Goal: Task Accomplishment & Management: Complete application form

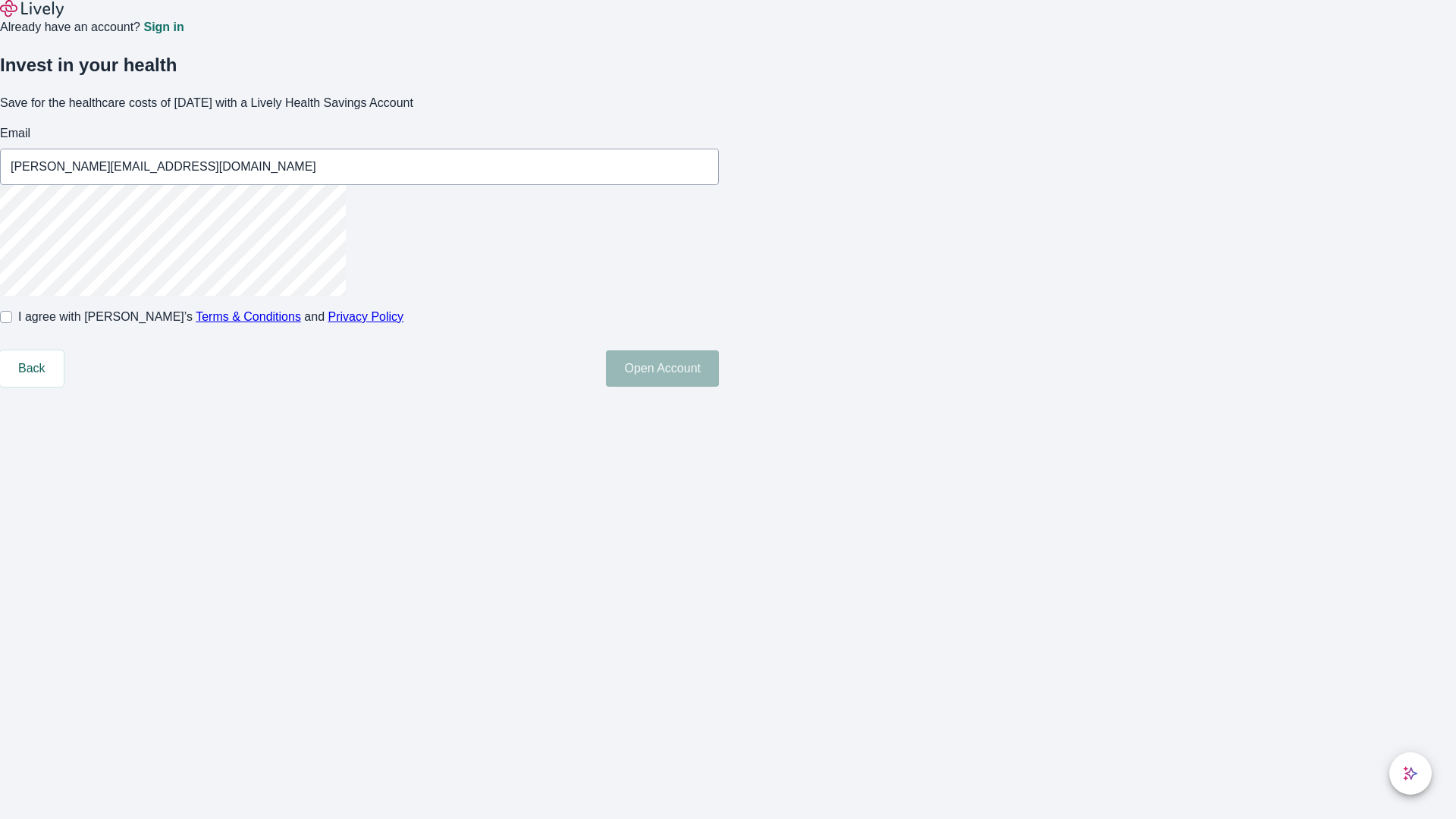
click at [12, 323] on input "I agree with Lively’s Terms & Conditions and Privacy Policy" at bounding box center [6, 316] width 12 height 12
checkbox input "true"
click at [719, 387] on button "Open Account" at bounding box center [662, 368] width 113 height 36
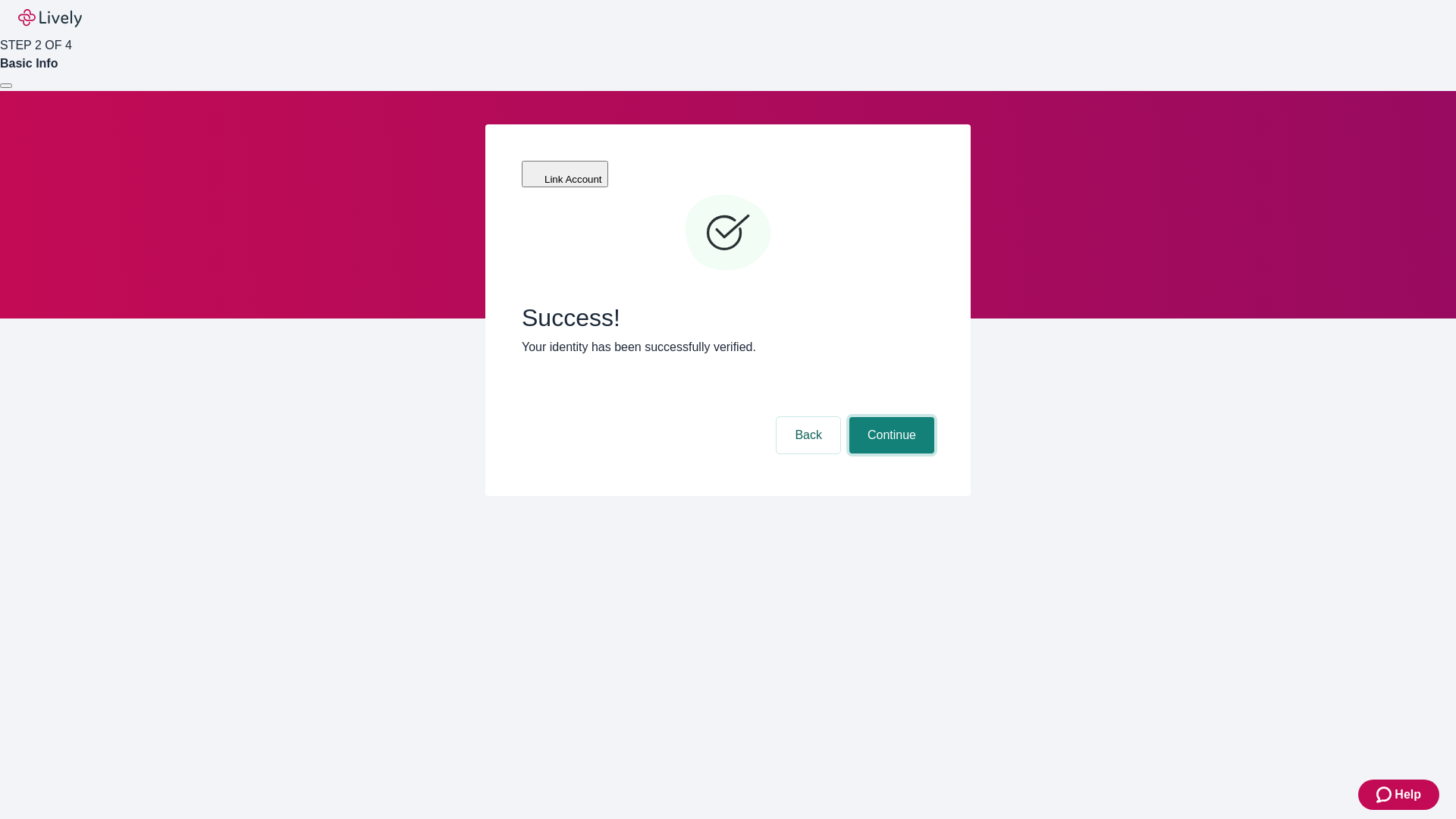
click at [889, 417] on button "Continue" at bounding box center [892, 435] width 85 height 36
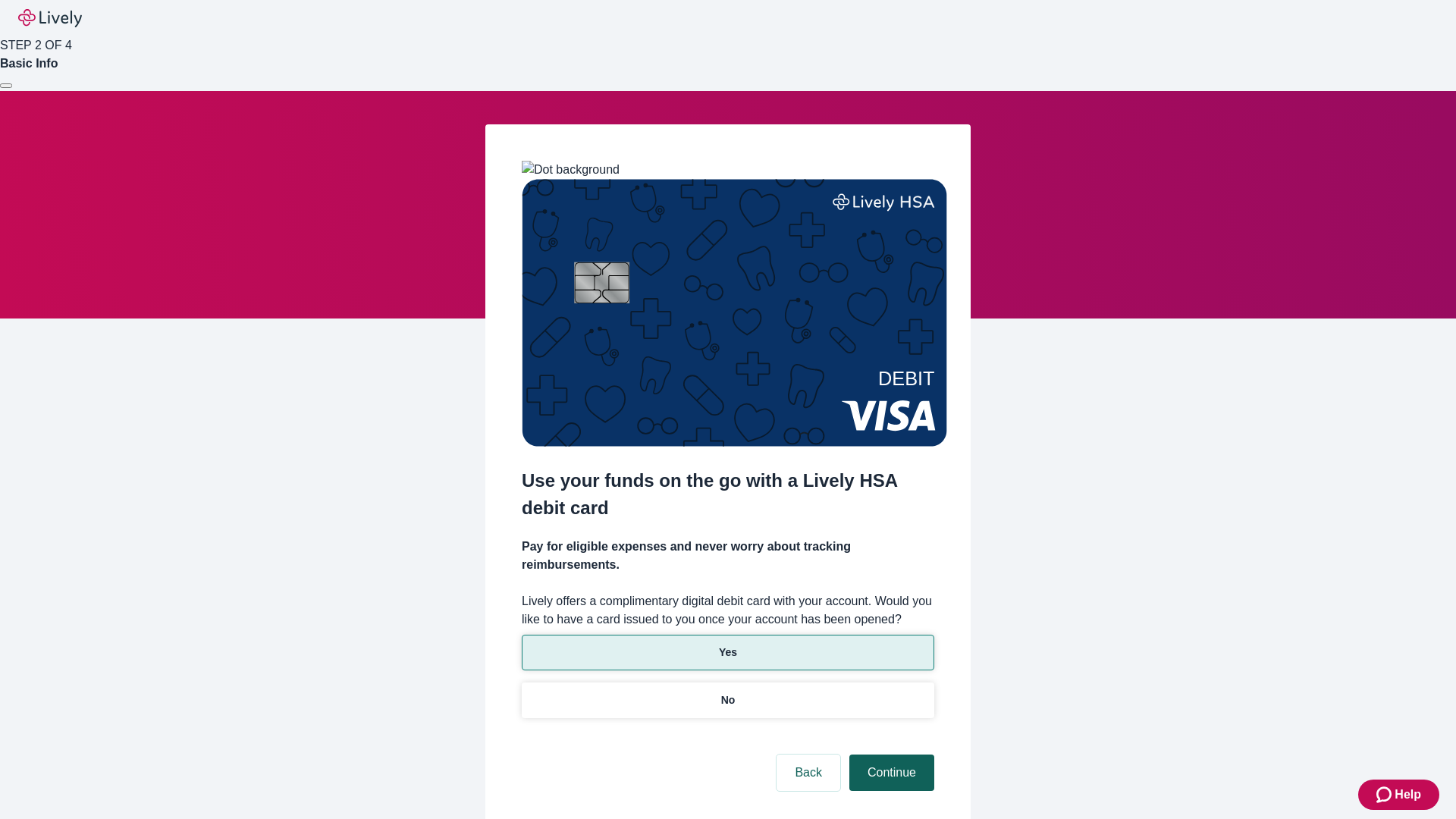
click at [727, 693] on p "No" at bounding box center [728, 701] width 14 height 16
click at [889, 755] on button "Continue" at bounding box center [892, 772] width 85 height 36
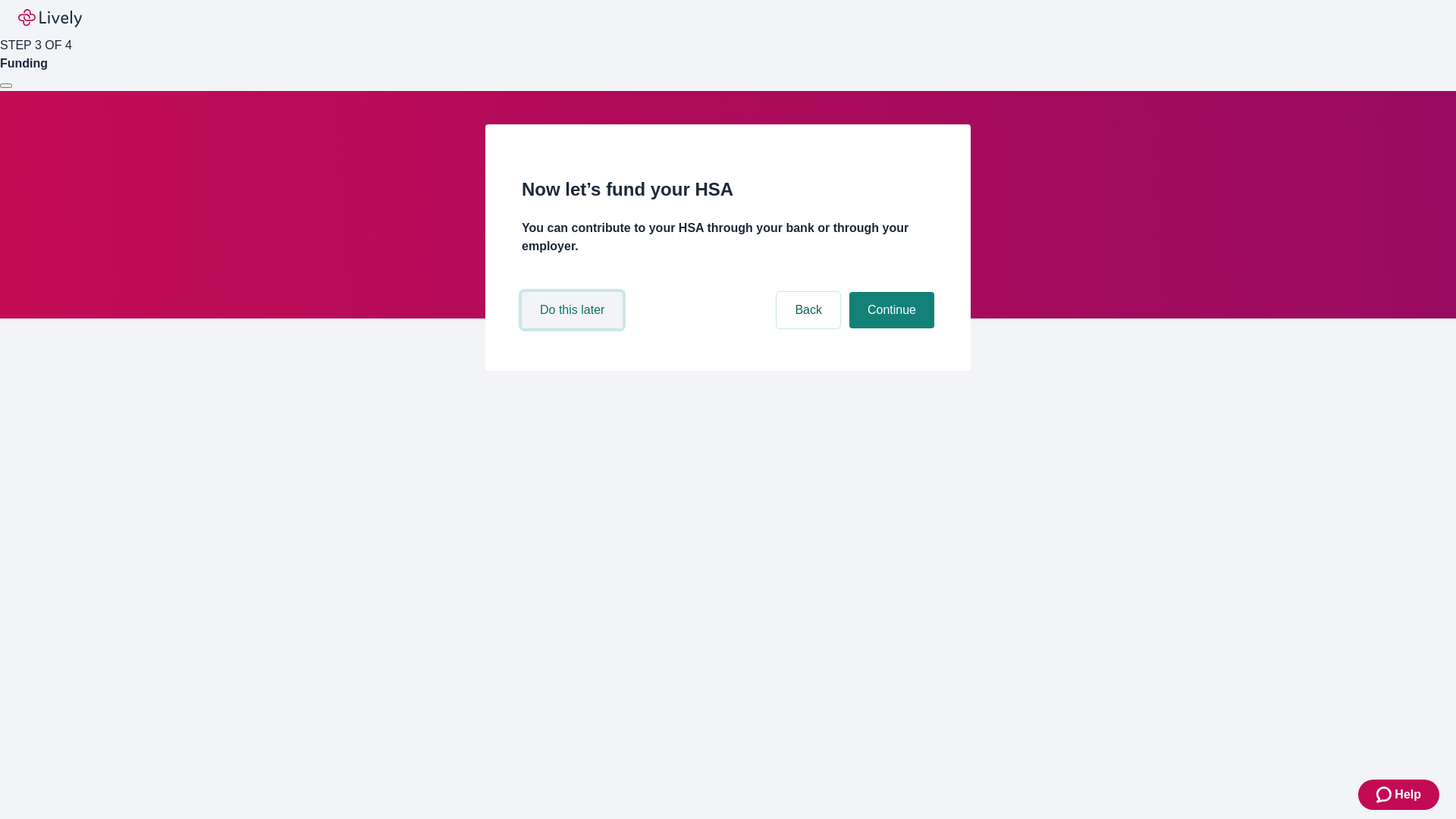
click at [574, 329] on button "Do this later" at bounding box center [571, 310] width 101 height 36
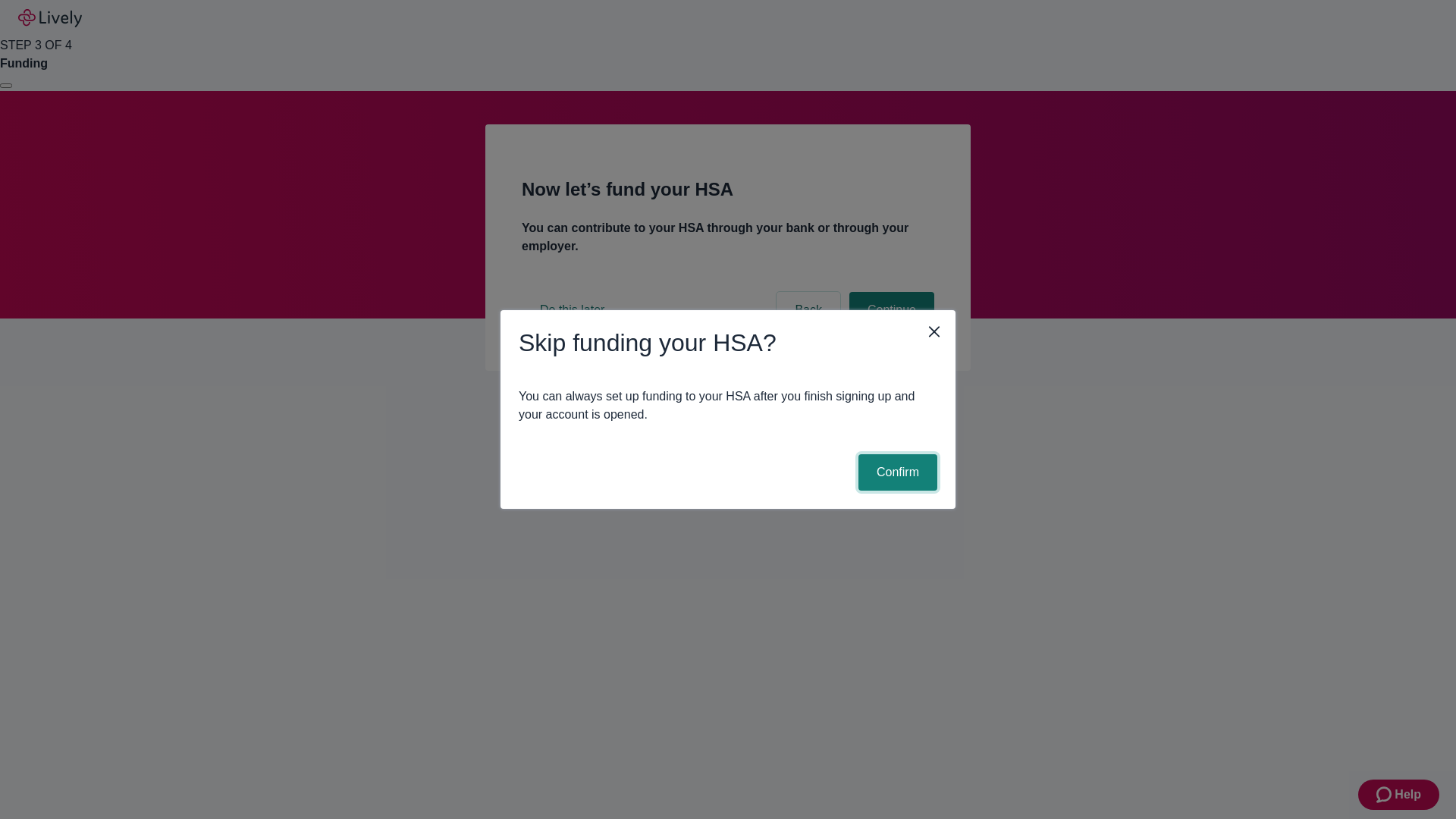
click at [896, 473] on button "Confirm" at bounding box center [897, 472] width 79 height 36
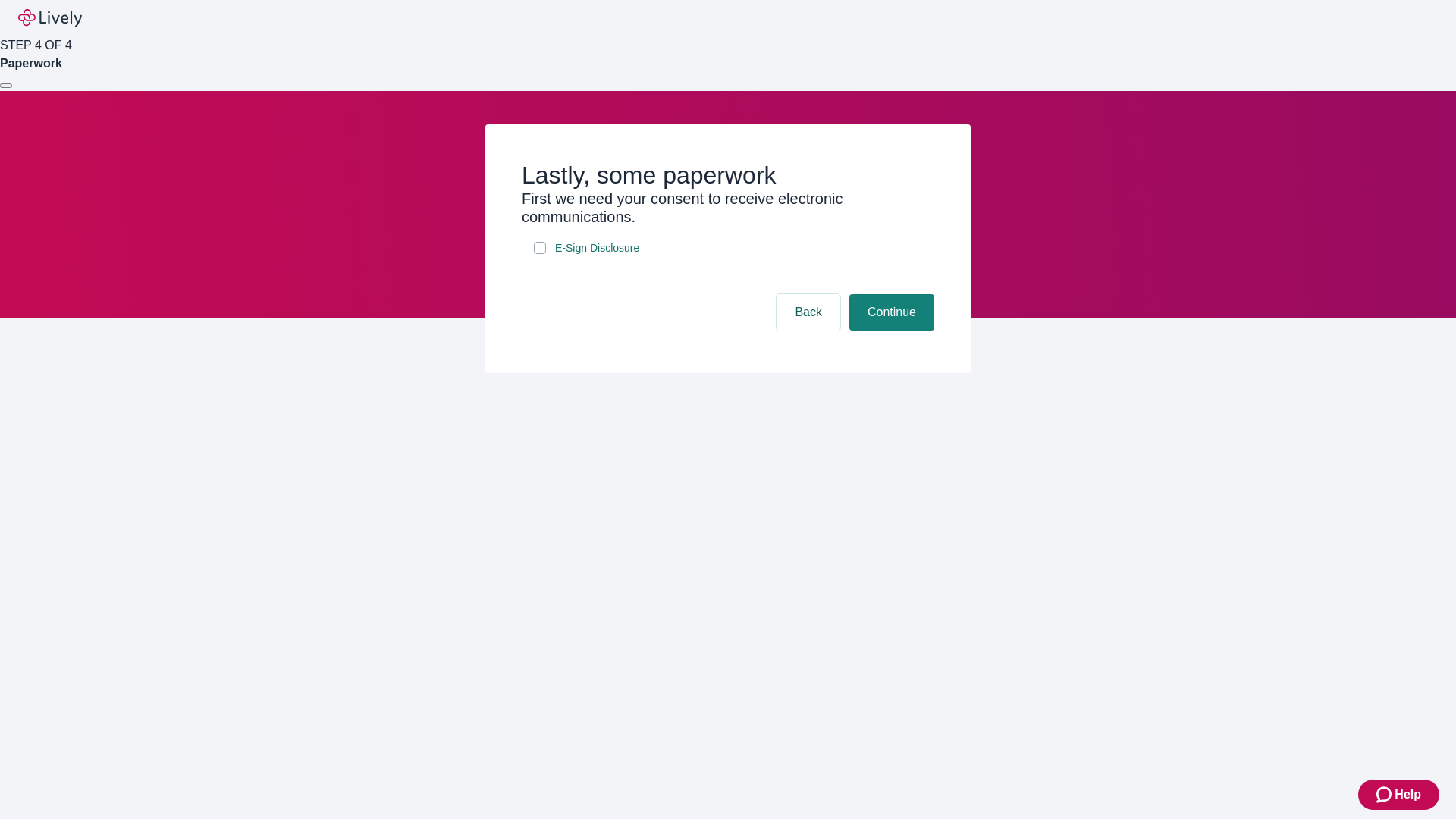
click at [540, 254] on input "E-Sign Disclosure" at bounding box center [539, 248] width 12 height 12
checkbox input "true"
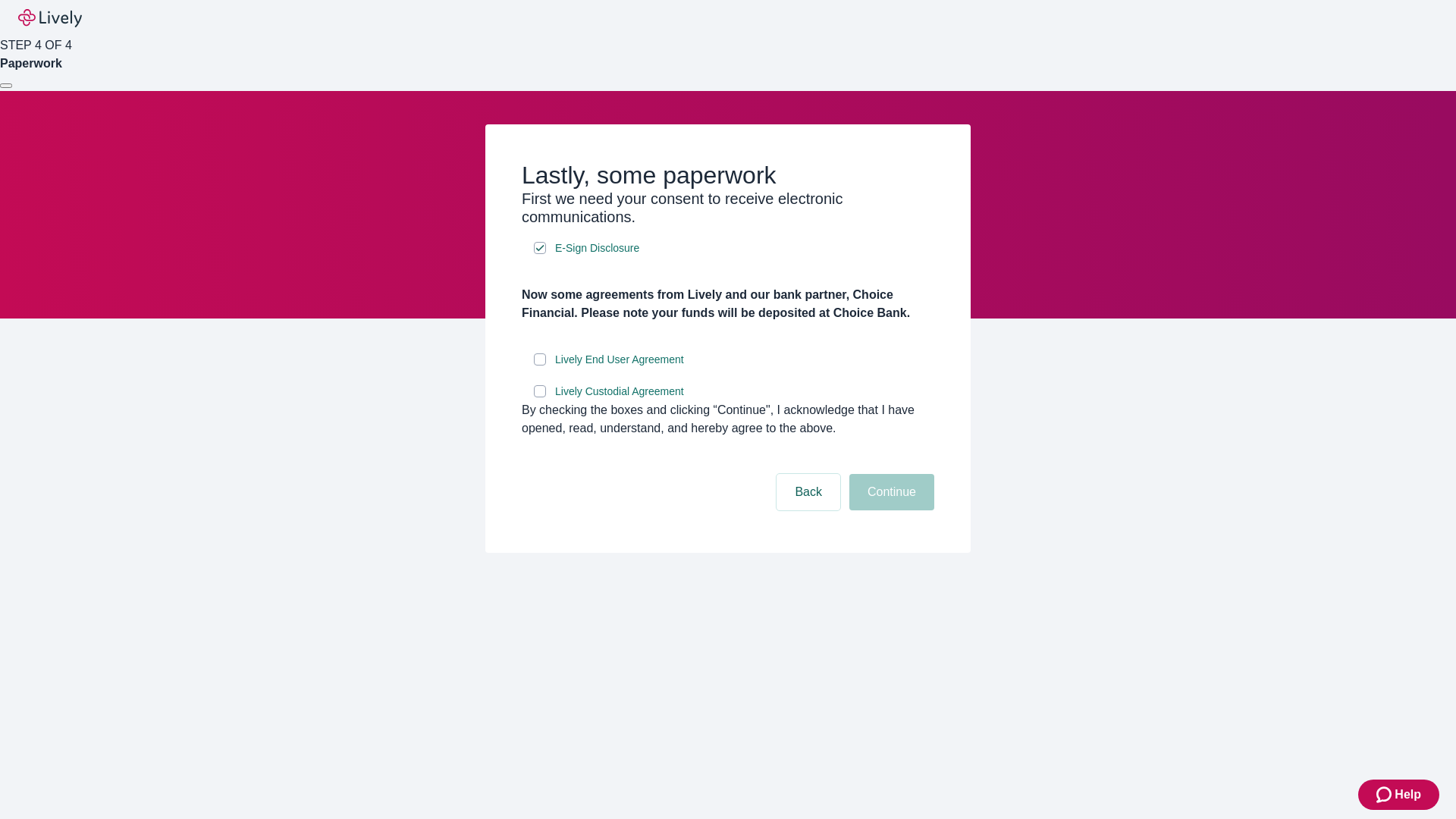
click at [540, 366] on input "Lively End User Agreement" at bounding box center [539, 359] width 12 height 12
checkbox input "true"
click at [540, 398] on input "Lively Custodial Agreement" at bounding box center [539, 391] width 12 height 12
checkbox input "true"
click at [889, 511] on button "Continue" at bounding box center [892, 492] width 85 height 36
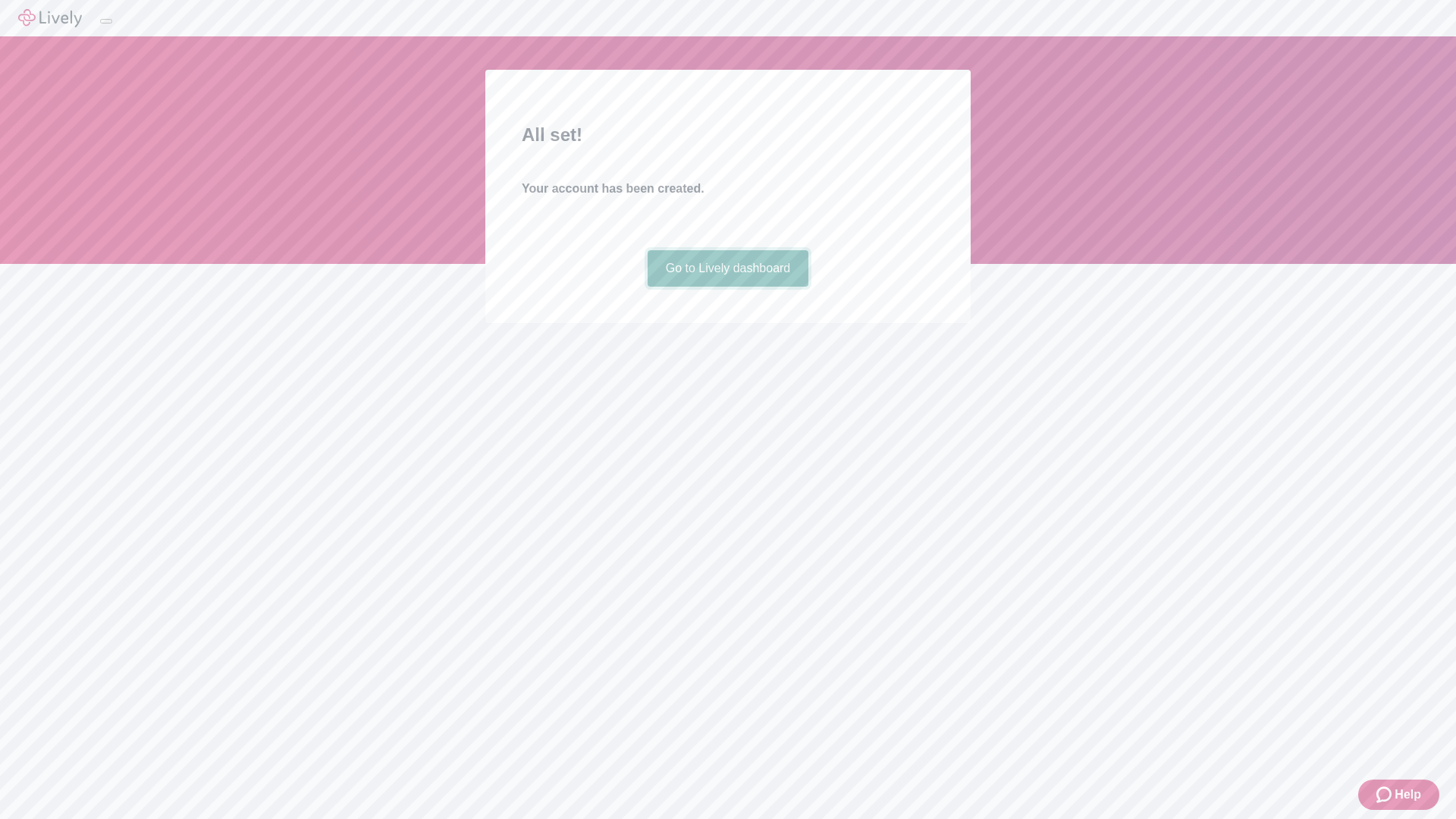
click at [727, 287] on link "Go to Lively dashboard" at bounding box center [728, 268] width 162 height 36
